Goal: Task Accomplishment & Management: Complete application form

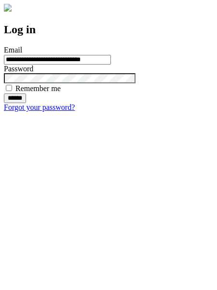
type input "**********"
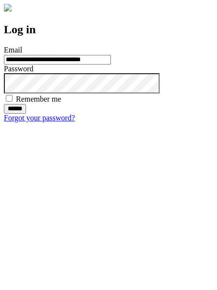
click at [26, 114] on input "******" at bounding box center [15, 109] width 22 height 10
